Goal: Task Accomplishment & Management: Manage account settings

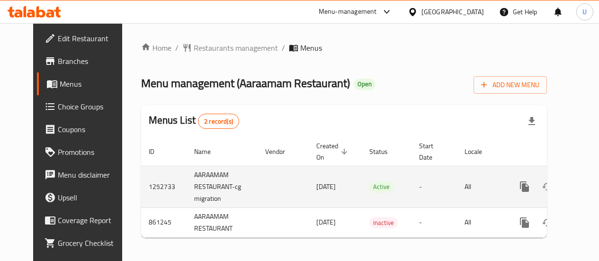
scroll to position [9, 0]
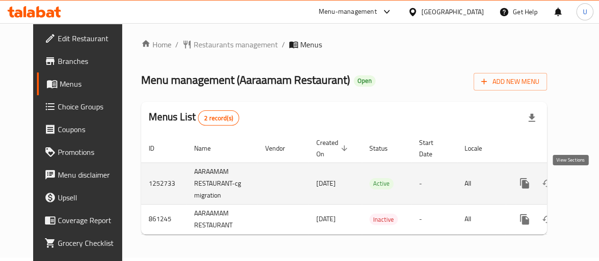
click at [589, 180] on icon "enhanced table" at bounding box center [593, 183] width 9 height 9
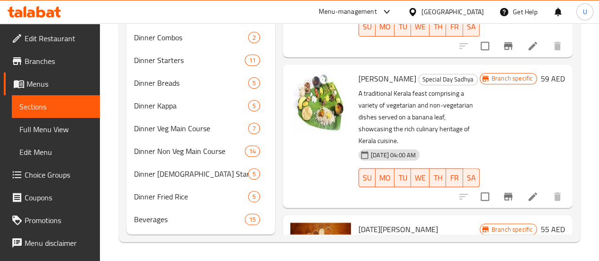
scroll to position [447, 0]
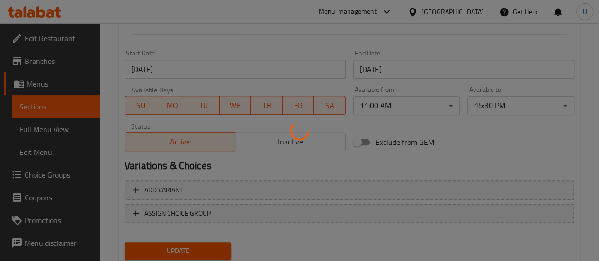
scroll to position [373, 0]
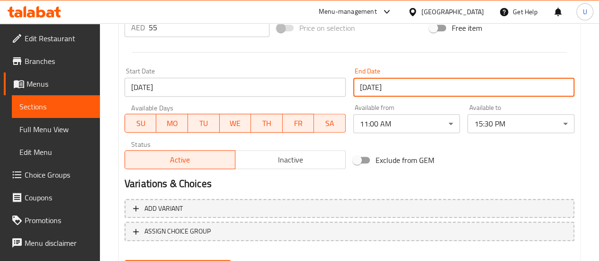
click at [401, 93] on input "[DATE]" at bounding box center [463, 87] width 221 height 19
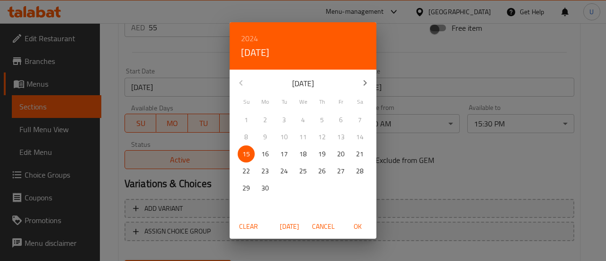
click at [238, 34] on div "2024 [DATE]" at bounding box center [303, 45] width 147 height 47
click at [244, 37] on h6 "2024" at bounding box center [249, 38] width 17 height 13
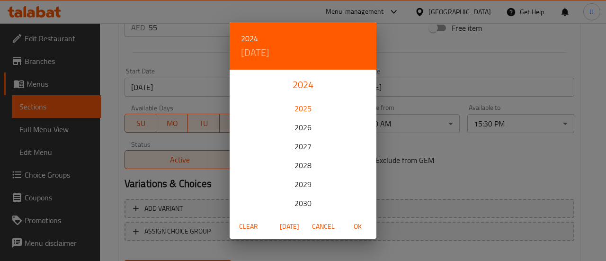
click at [303, 108] on div "2025" at bounding box center [303, 108] width 147 height 19
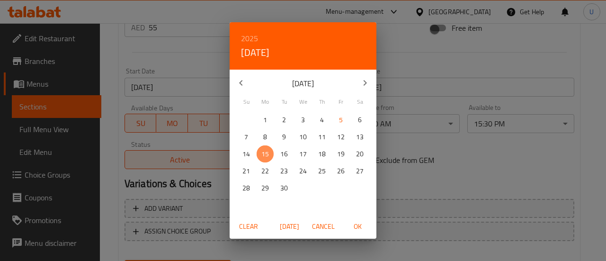
click at [267, 156] on p "15" at bounding box center [265, 154] width 8 height 12
click at [288, 226] on span "[DATE]" at bounding box center [289, 227] width 23 height 12
click at [359, 232] on span "OK" at bounding box center [357, 227] width 23 height 12
type input "[DATE]"
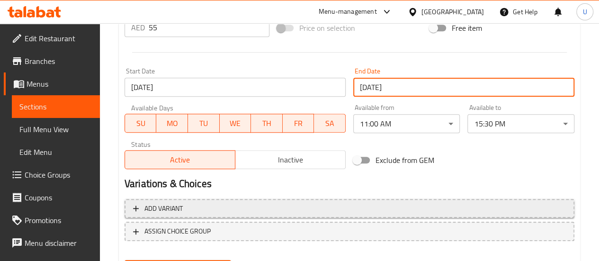
scroll to position [422, 0]
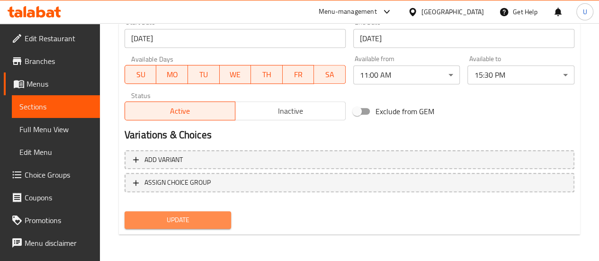
click at [198, 225] on span "Update" at bounding box center [178, 220] width 92 height 12
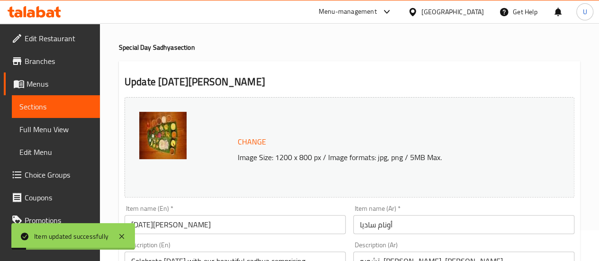
scroll to position [0, 0]
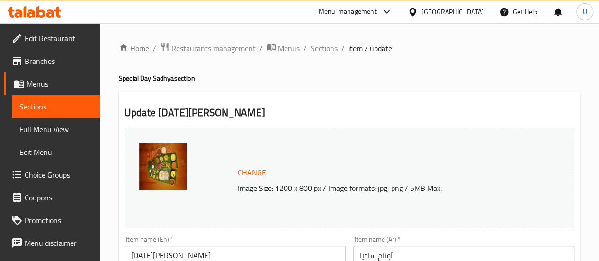
click at [138, 53] on link "Home" at bounding box center [134, 48] width 30 height 11
